Goal: Transaction & Acquisition: Purchase product/service

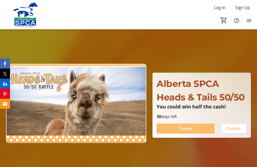
scroll to position [17, 0]
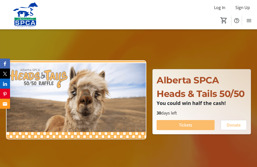
click at [191, 128] on span "Tickets" at bounding box center [185, 125] width 13 height 6
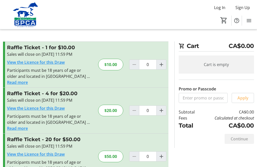
click at [161, 65] on mat-icon "Increment by one" at bounding box center [161, 64] width 6 height 6
type input "1"
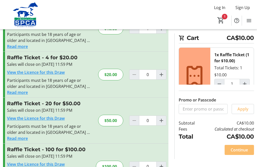
scroll to position [48, 0]
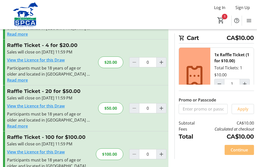
click at [248, 156] on span at bounding box center [238, 150] width 29 height 12
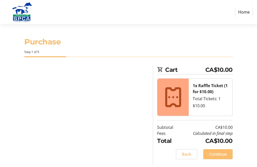
select select "CA"
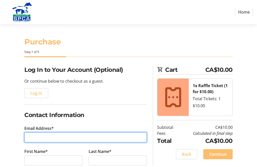
click at [32, 137] on input "Email Address*" at bounding box center [85, 137] width 122 height 10
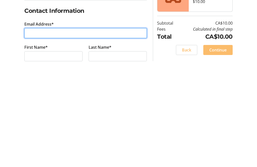
type input "z"
type input "[EMAIL_ADDRESS][DOMAIN_NAME]"
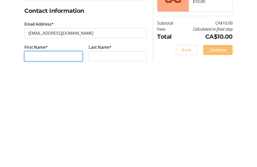
click at [32, 153] on input "First Name*" at bounding box center [53, 158] width 58 height 10
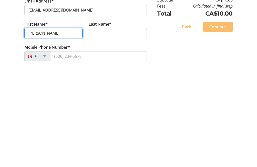
type input "[PERSON_NAME]"
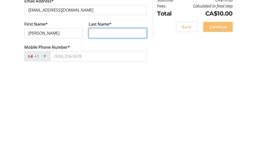
click at [109, 130] on input "Last Name*" at bounding box center [117, 135] width 58 height 10
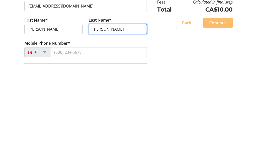
type input "[PERSON_NAME]"
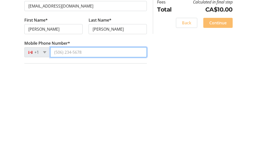
click at [61, 149] on input "Mobile Phone Number*" at bounding box center [98, 154] width 96 height 10
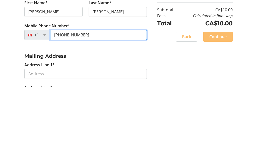
scroll to position [68, 0]
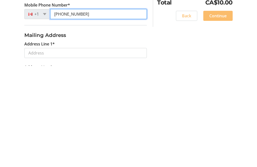
type input "[PHONE_NUMBER]"
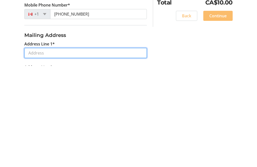
click at [32, 149] on input "Address Line 1*" at bounding box center [85, 154] width 122 height 10
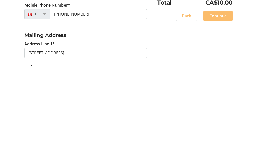
scroll to position [169, 0]
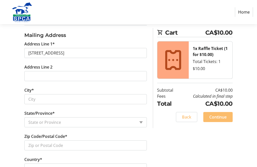
type input "[STREET_ADDRESS]"
type input "St. [PERSON_NAME]"
select select "AB"
type input "T8N 0K6"
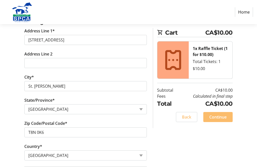
scroll to position [202, 0]
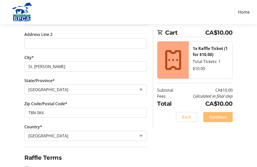
click at [27, 166] on input "I acknowledge that I am at least 18 years of age or older.*" at bounding box center [26, 168] width 5 height 5
checkbox input "true"
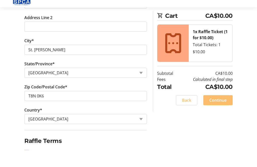
scroll to position [218, 0]
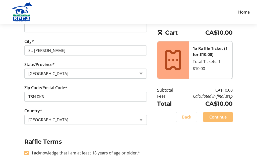
click at [223, 114] on span "Continue" at bounding box center [217, 117] width 17 height 6
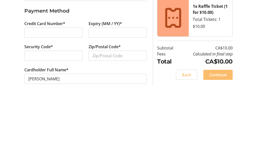
scroll to position [0, 0]
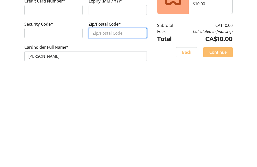
click at [98, 130] on input "Zip/Postal Code*" at bounding box center [117, 135] width 58 height 10
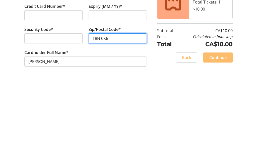
scroll to position [16, 0]
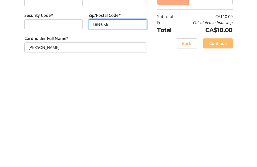
type input "T8N 0K6"
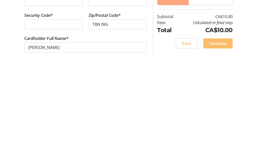
click at [224, 143] on span "Continue" at bounding box center [217, 146] width 17 height 6
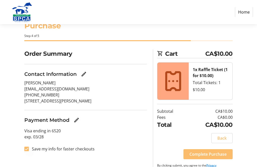
click at [27, 149] on input "Save my info for faster checkouts" at bounding box center [26, 148] width 5 height 5
checkbox input "false"
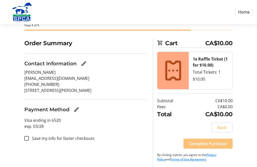
click at [213, 142] on span "Complete Purchase" at bounding box center [207, 143] width 37 height 6
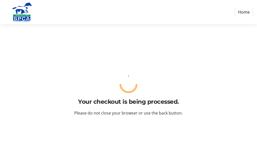
scroll to position [16, 0]
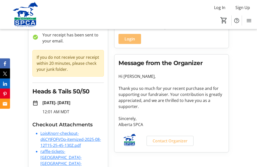
scroll to position [48, 0]
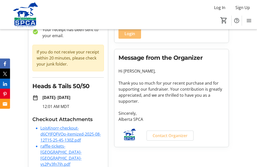
click at [51, 151] on link "raffle-tickets-[GEOGRAPHIC_DATA]-[GEOGRAPHIC_DATA]-vs2Pv3fn7ih.pdf" at bounding box center [60, 155] width 41 height 24
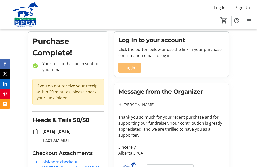
scroll to position [0, 0]
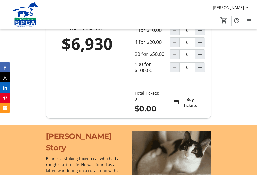
scroll to position [404, 0]
